Goal: Navigation & Orientation: Understand site structure

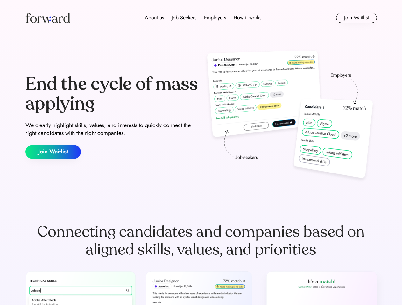
click at [201, 153] on div "End the cycle of mass applying We clearly highlight skills, values, and interes…" at bounding box center [200, 116] width 351 height 137
click at [201, 18] on div "About us Job Seekers Employers How it works" at bounding box center [203, 18] width 251 height 8
click at [48, 18] on img at bounding box center [47, 18] width 45 height 10
click at [203, 18] on div "About us Job Seekers Employers How it works" at bounding box center [203, 18] width 251 height 8
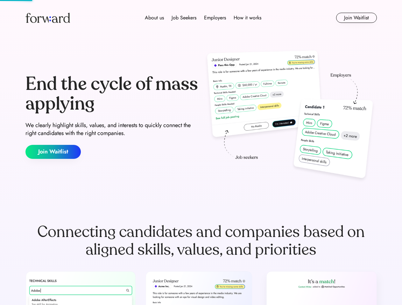
click at [154, 18] on div "About us" at bounding box center [154, 18] width 19 height 8
click at [184, 18] on div "Job Seekers" at bounding box center [183, 18] width 25 height 8
click at [215, 18] on div "Employers" at bounding box center [215, 18] width 22 height 8
click at [247, 18] on div "How it works" at bounding box center [248, 18] width 28 height 8
click at [356, 18] on button "Join Waitlist" at bounding box center [356, 18] width 41 height 10
